Goal: Information Seeking & Learning: Learn about a topic

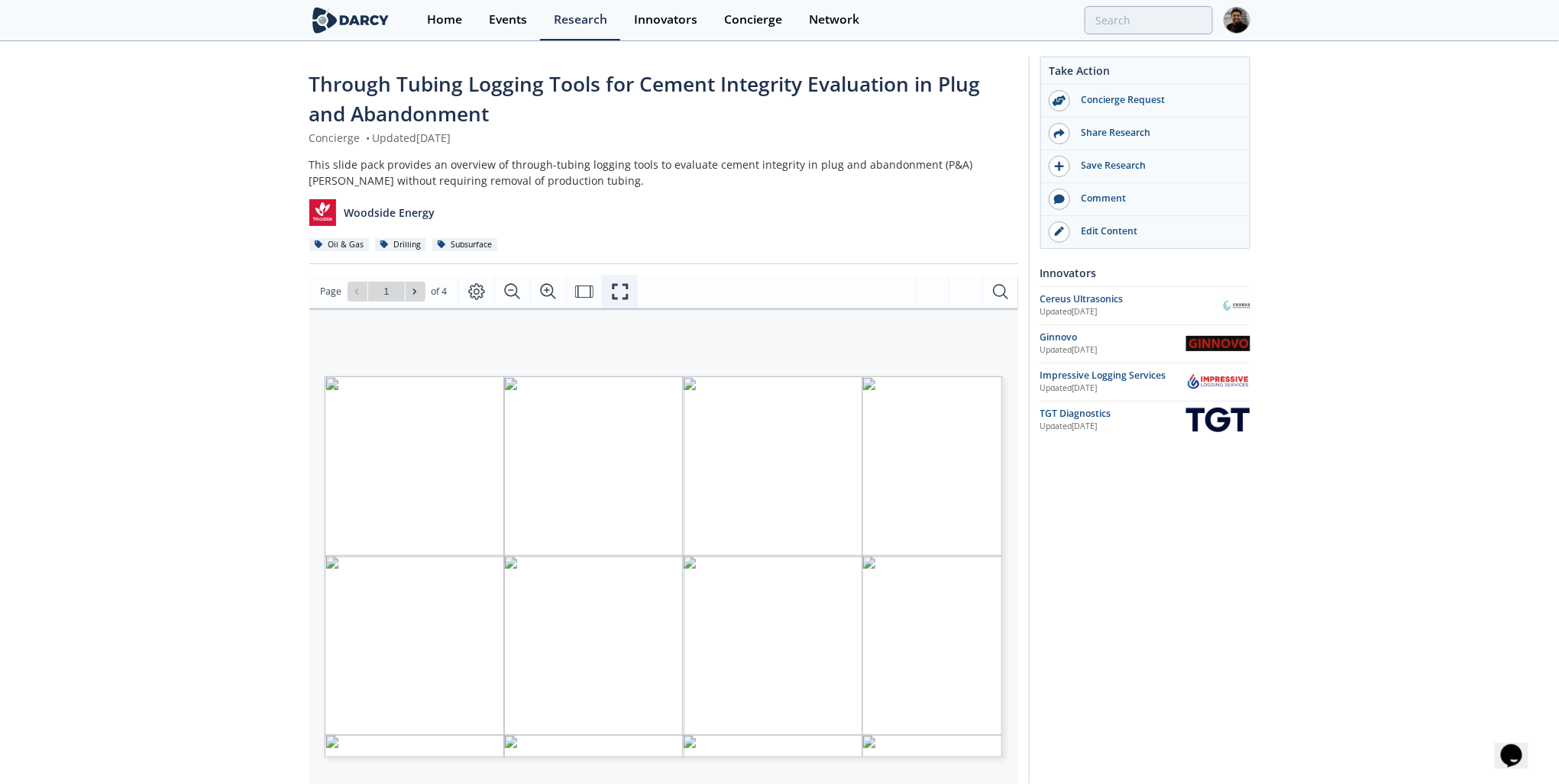
drag, startPoint x: 618, startPoint y: 277, endPoint x: 620, endPoint y: 342, distance: 65.0
click at [618, 277] on button "Fullscreen" at bounding box center [620, 292] width 36 height 34
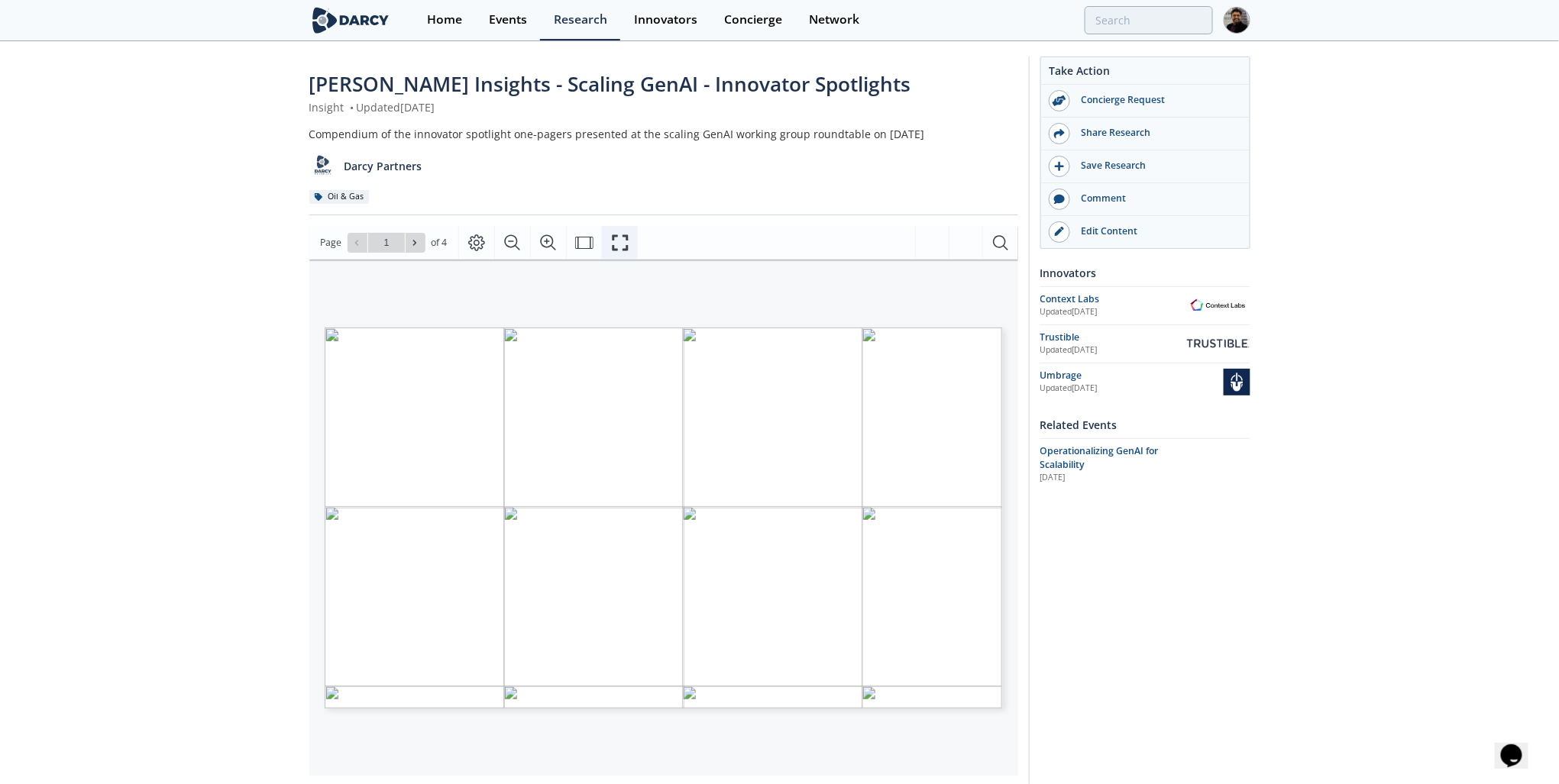
click at [619, 248] on icon "Fullscreen" at bounding box center [620, 242] width 18 height 18
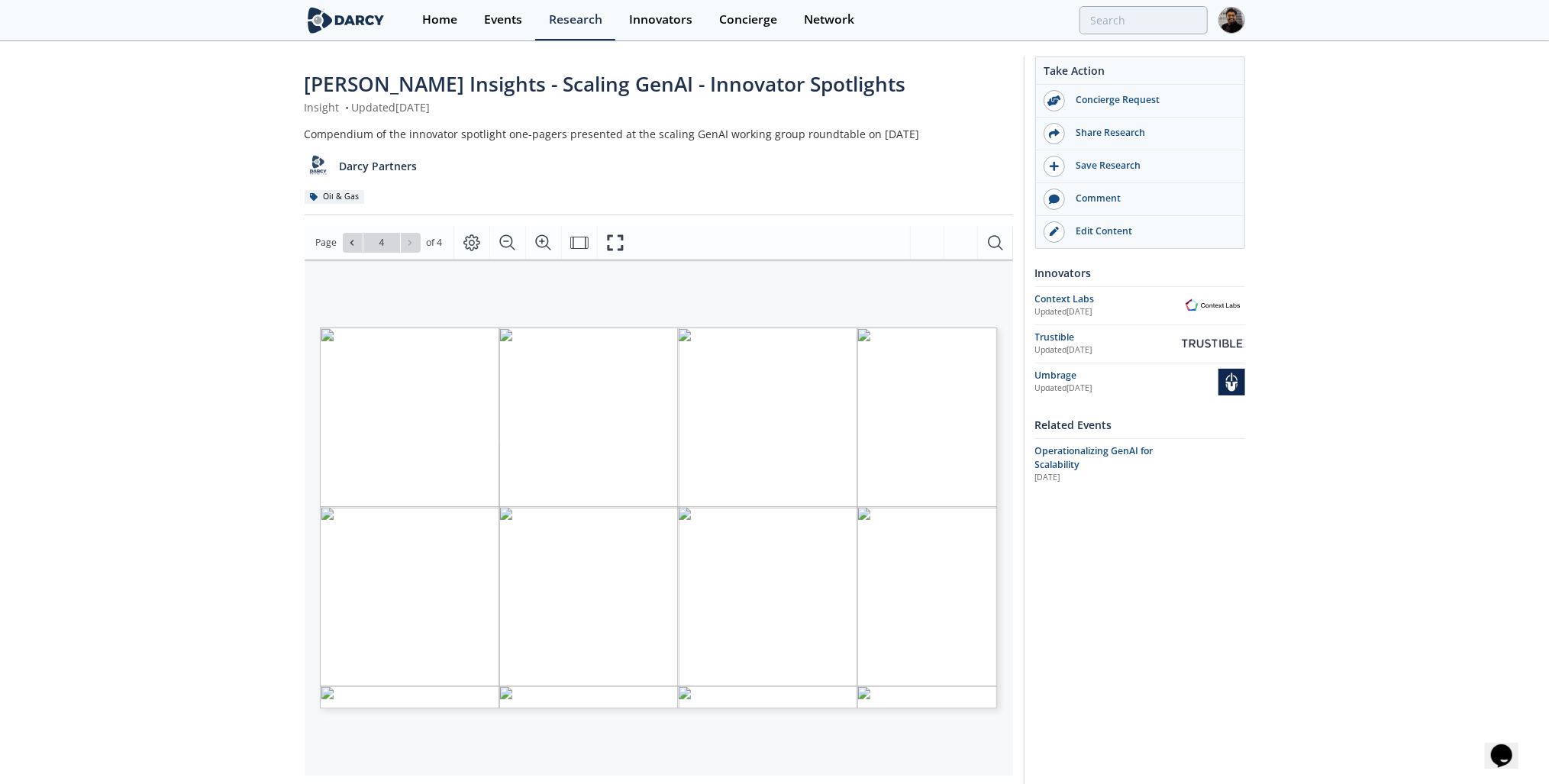
click at [451, 22] on div "Home" at bounding box center [439, 20] width 35 height 12
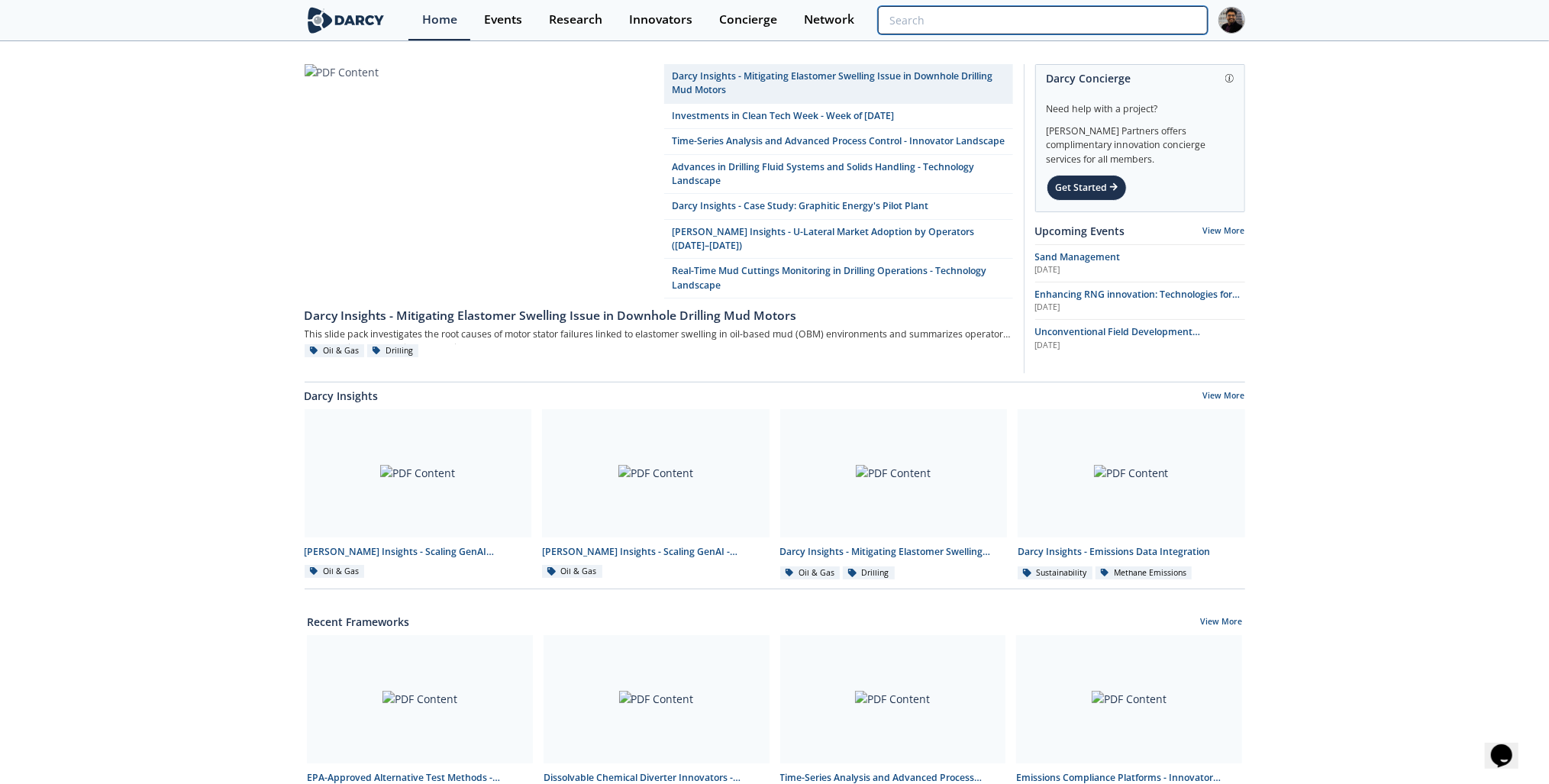
click at [1119, 22] on input "search" at bounding box center [1042, 20] width 329 height 28
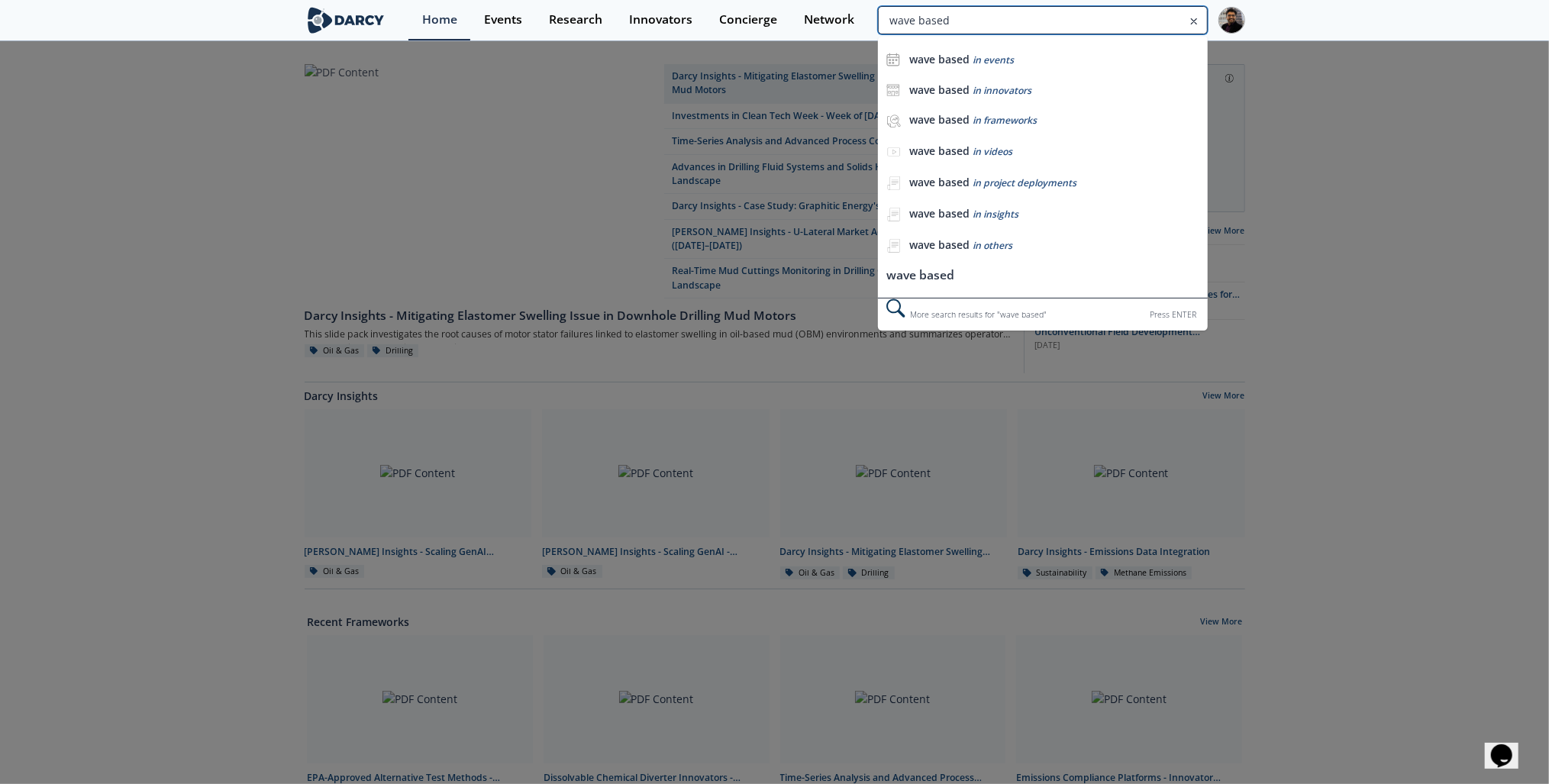
type input "wave based"
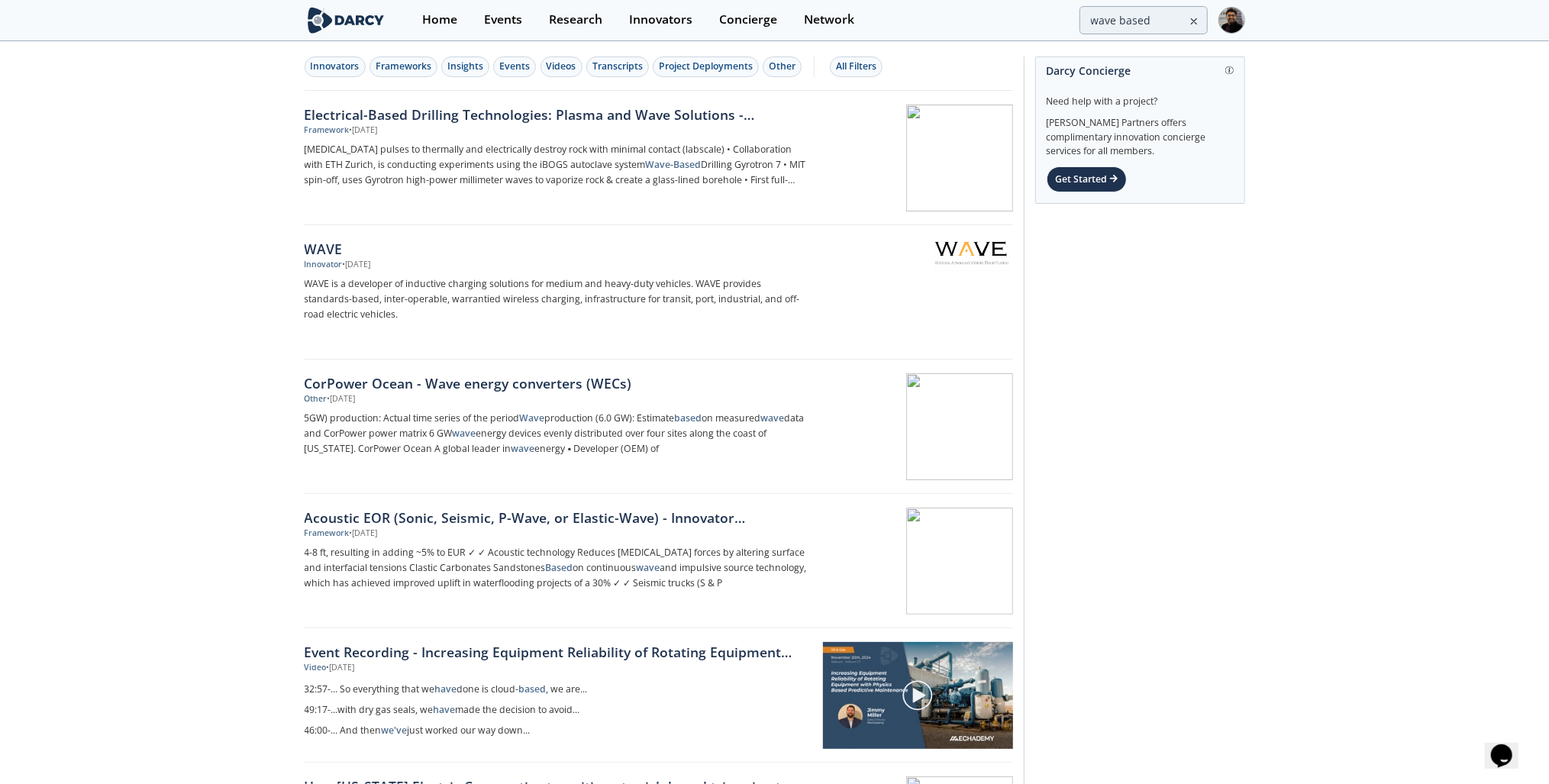
click at [517, 142] on p "[MEDICAL_DATA] pulses to thermally and electrically destroy rock with minimal c…" at bounding box center [557, 165] width 505 height 46
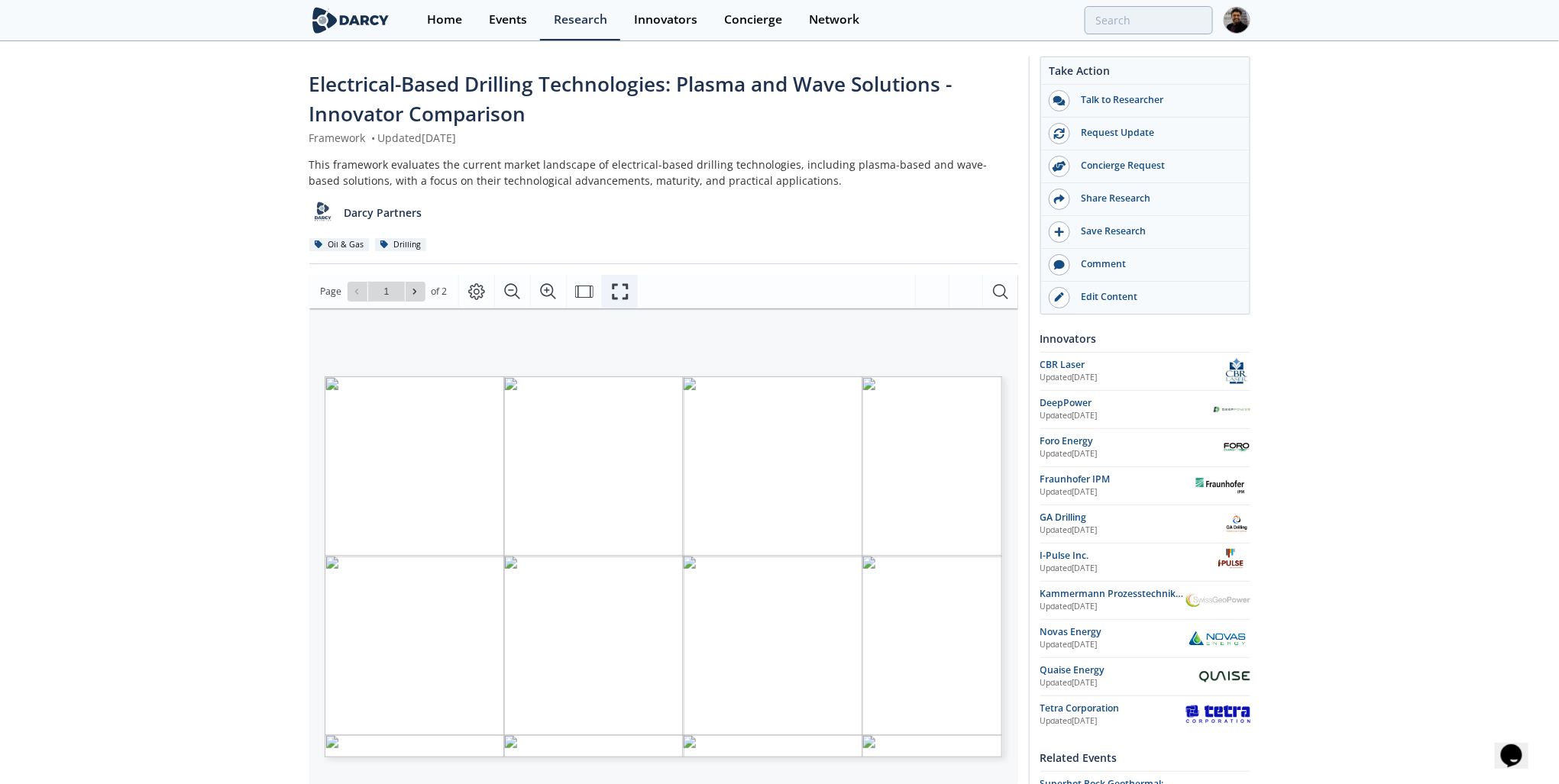
click at [613, 284] on icon "Fullscreen" at bounding box center [621, 291] width 16 height 16
